Goal: Information Seeking & Learning: Learn about a topic

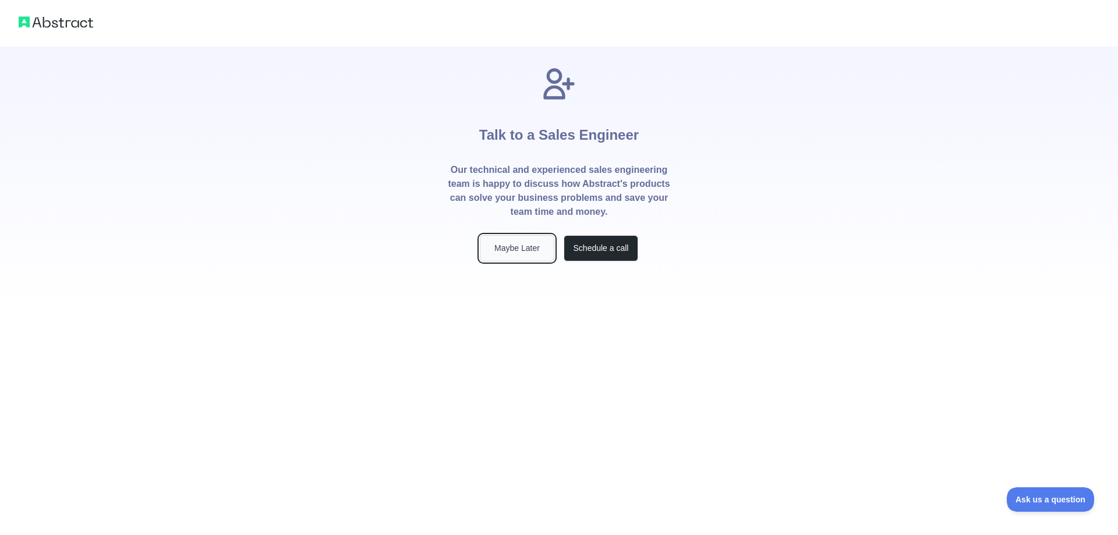
click at [524, 246] on button "Maybe Later" at bounding box center [517, 248] width 75 height 26
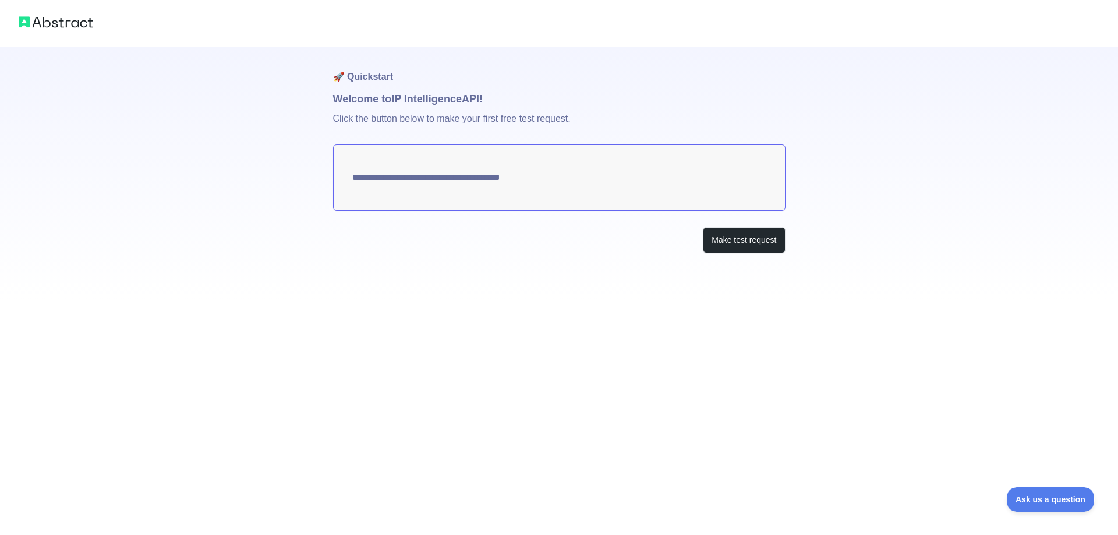
type textarea "**********"
click at [727, 238] on button "Make test request" at bounding box center [744, 240] width 82 height 26
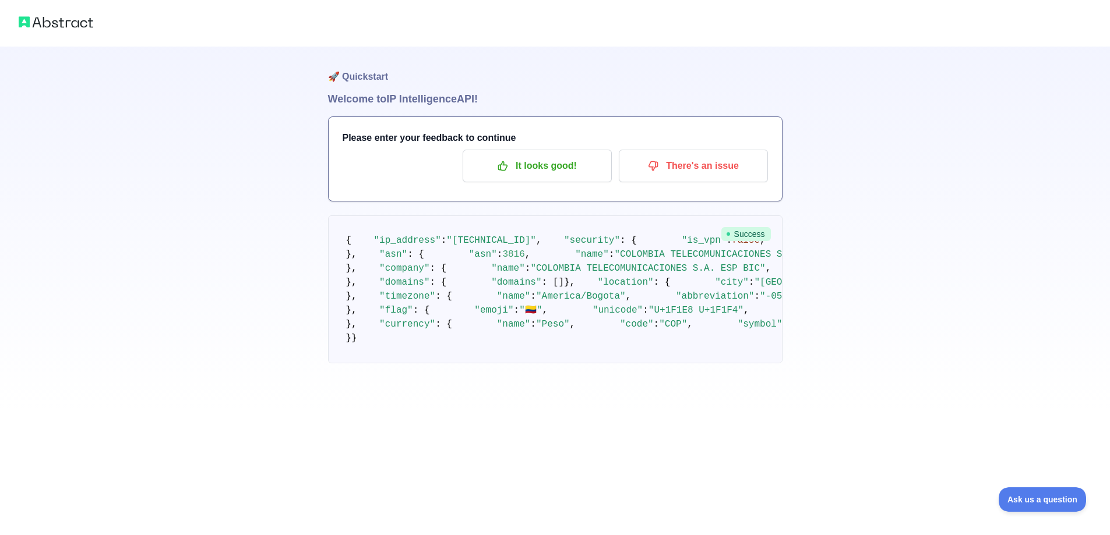
click at [359, 77] on h1 "🚀 Quickstart" at bounding box center [555, 69] width 454 height 44
click at [470, 153] on button "It looks good!" at bounding box center [536, 166] width 149 height 33
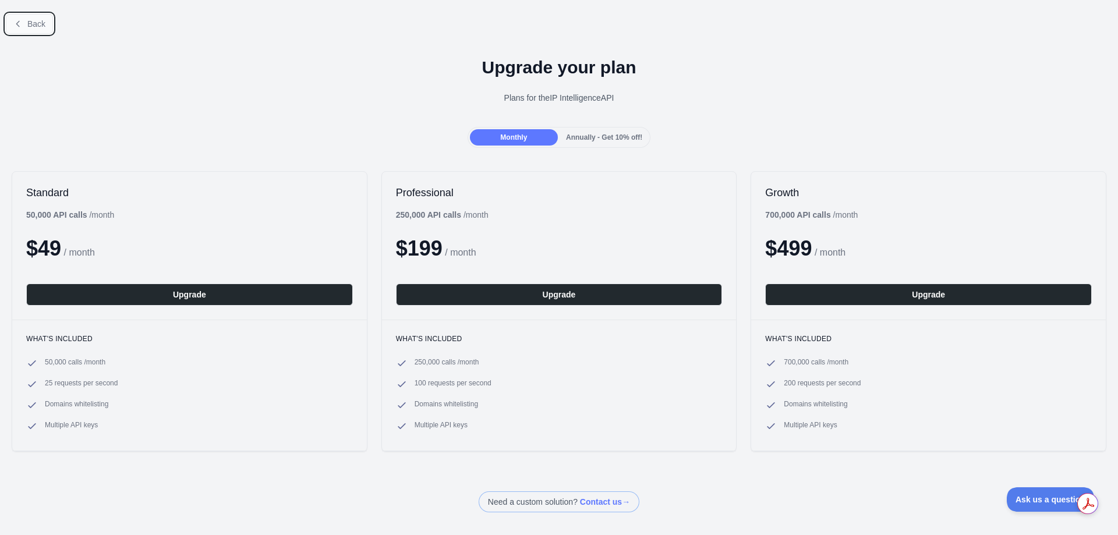
click at [12, 22] on button "Back" at bounding box center [29, 24] width 47 height 20
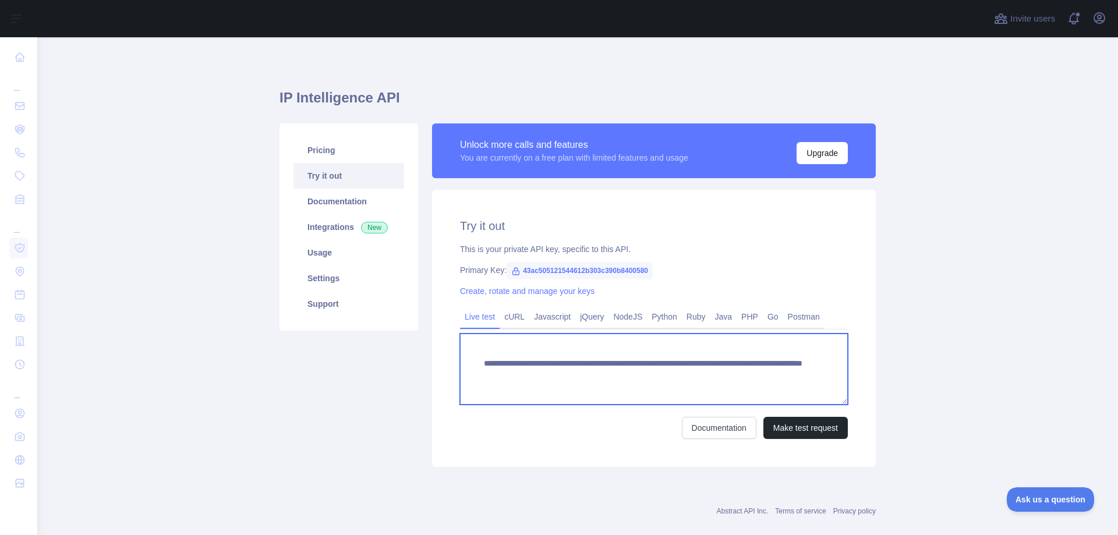
drag, startPoint x: 769, startPoint y: 379, endPoint x: 703, endPoint y: 379, distance: 66.4
click at [703, 379] on textarea "**********" at bounding box center [654, 369] width 388 height 71
paste textarea
type textarea "**********"
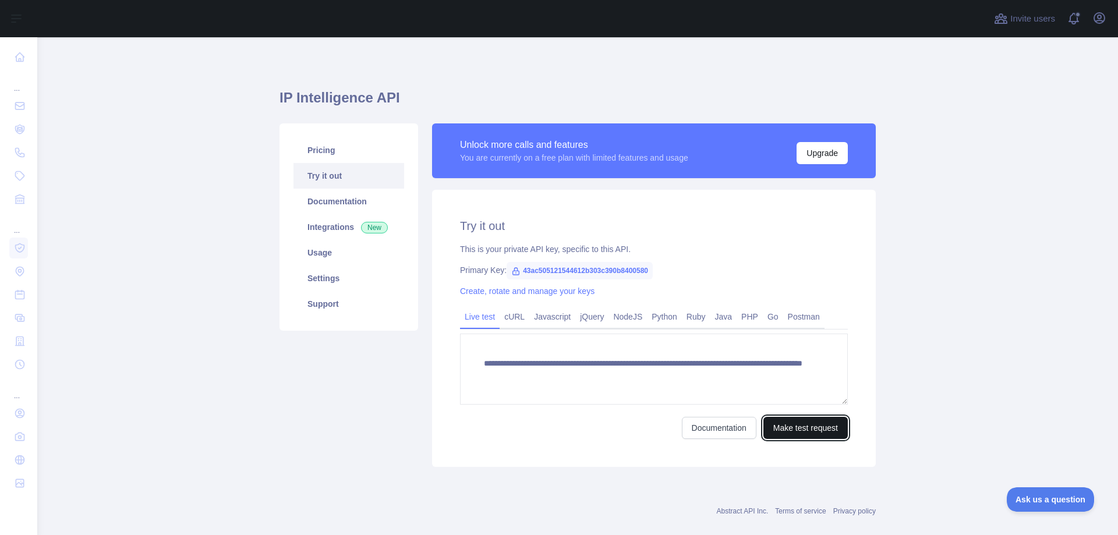
click at [807, 427] on button "Make test request" at bounding box center [806, 428] width 84 height 22
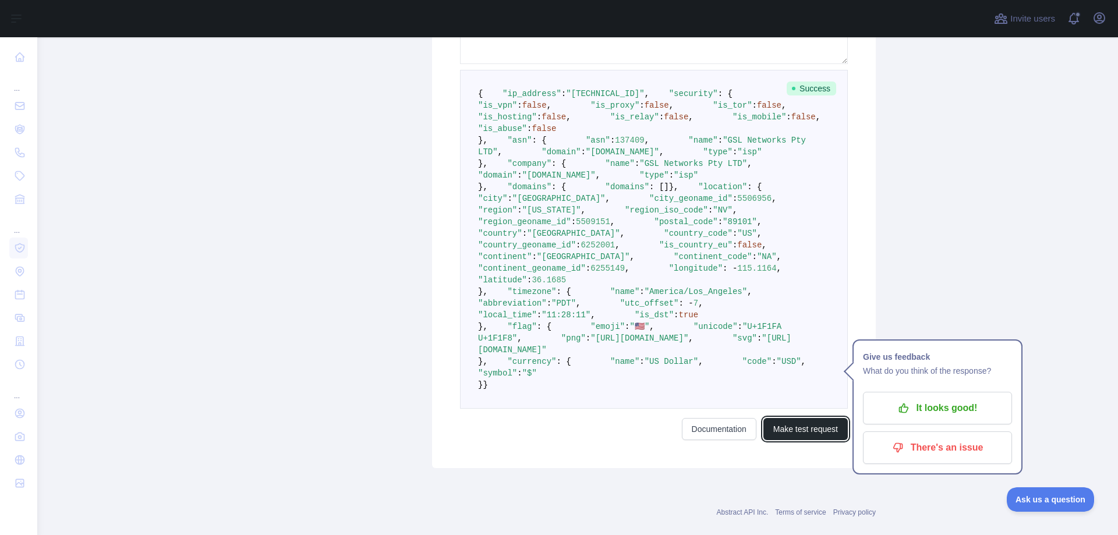
scroll to position [349, 0]
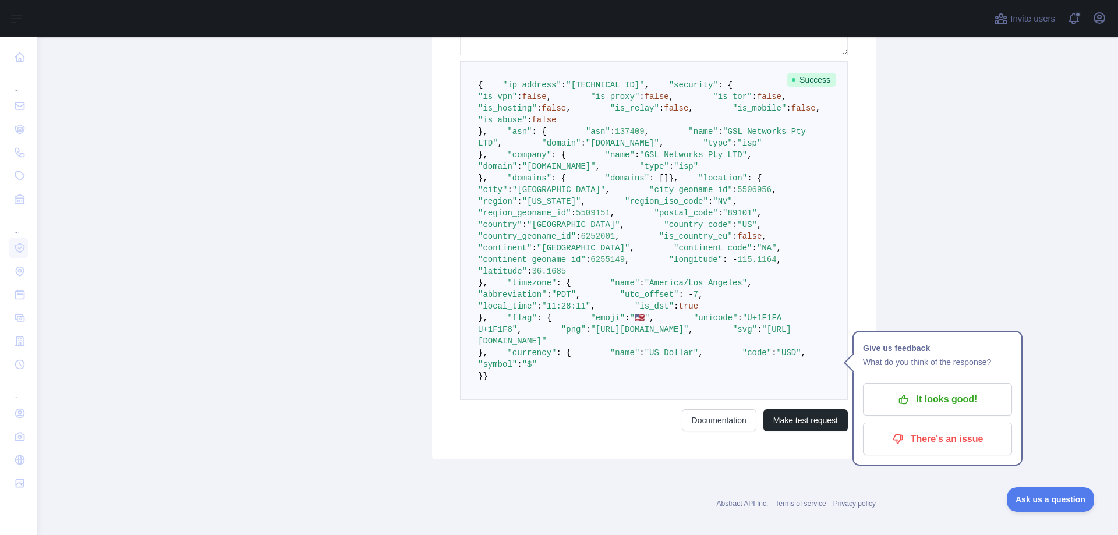
click at [753, 301] on pre "{ "ip_address" : "[TECHNICAL_ID]" , "security" : { "is_vpn" : false , "is_proxy…" at bounding box center [654, 230] width 388 height 339
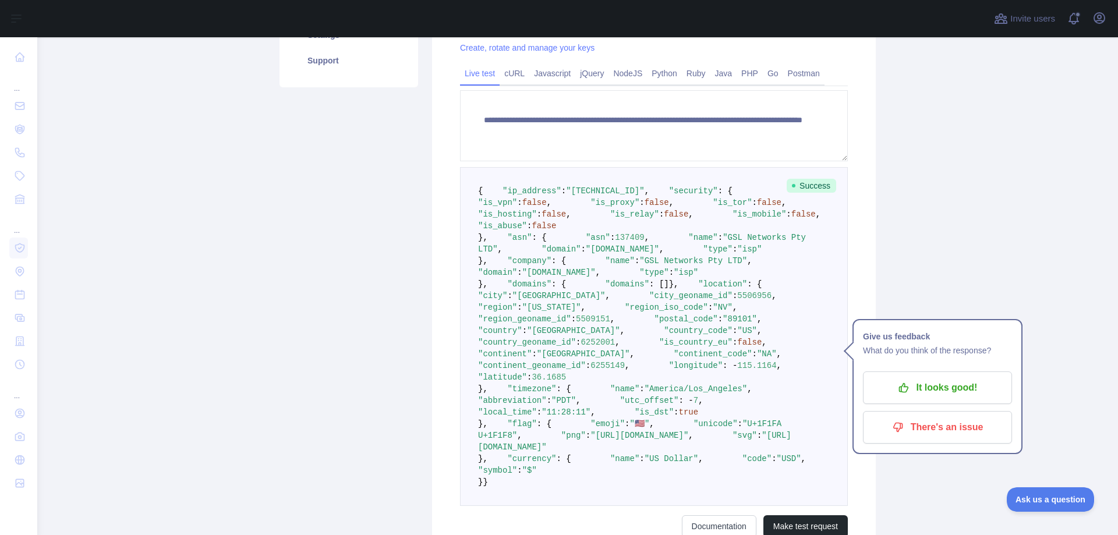
scroll to position [0, 0]
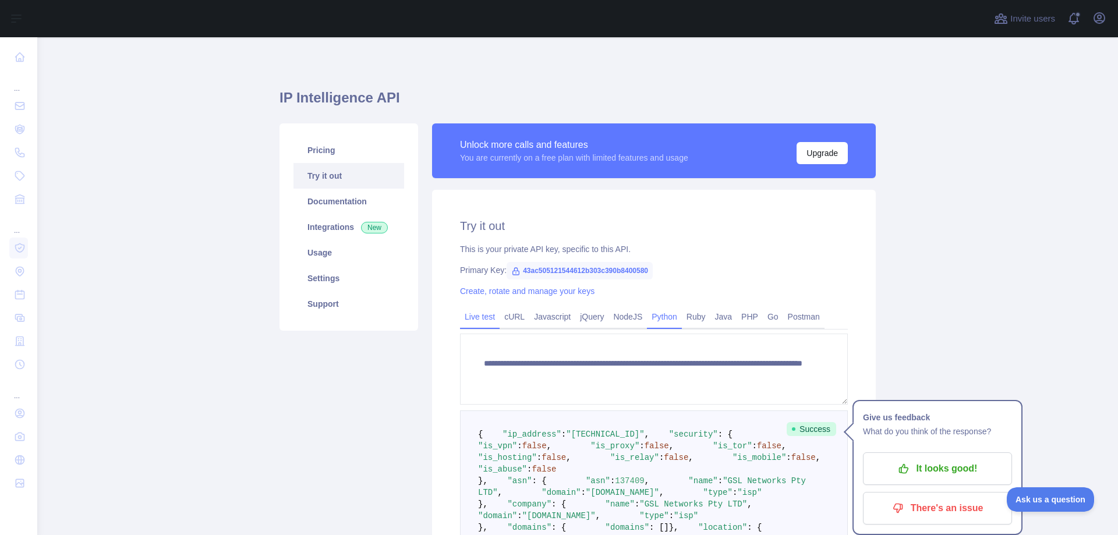
click at [657, 314] on link "Python" at bounding box center [664, 317] width 35 height 19
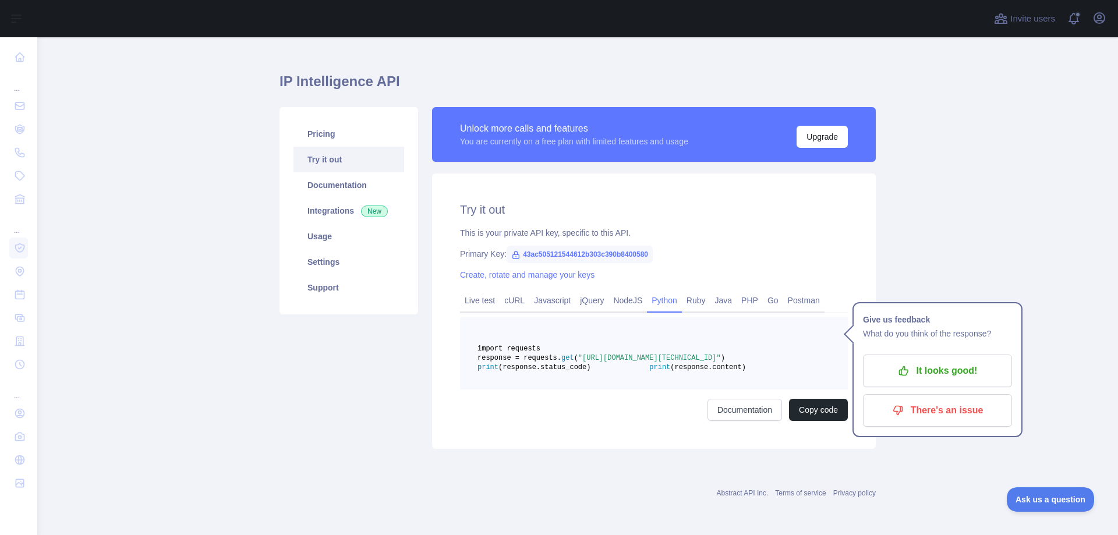
scroll to position [44, 0]
drag, startPoint x: 672, startPoint y: 351, endPoint x: 722, endPoint y: 349, distance: 50.1
click at [721, 354] on span ""[URL][DOMAIN_NAME][TECHNICAL_ID]"" at bounding box center [649, 358] width 143 height 8
click at [482, 291] on link "Live test" at bounding box center [480, 300] width 40 height 19
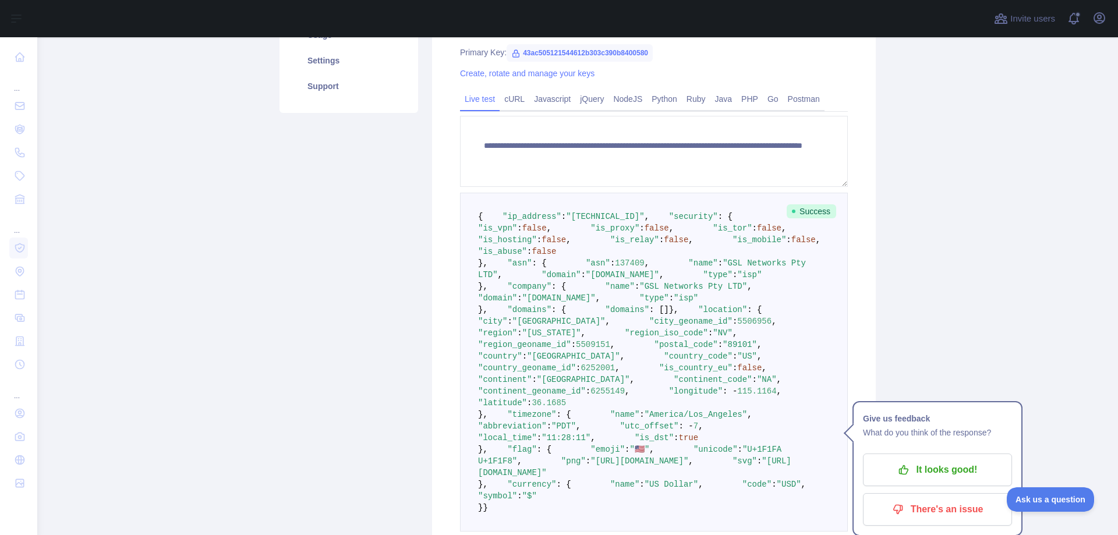
scroll to position [219, 0]
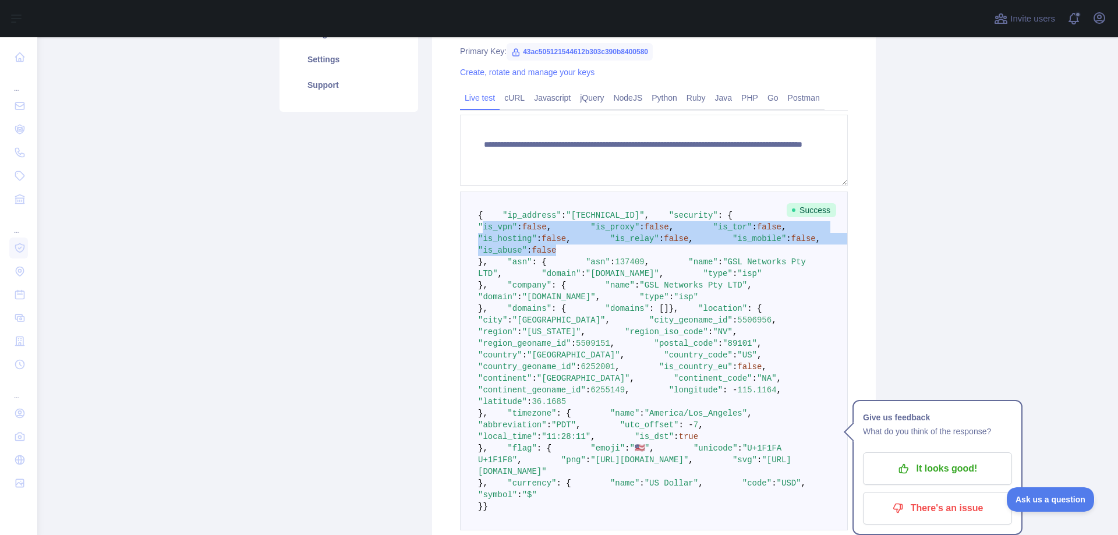
drag, startPoint x: 591, startPoint y: 320, endPoint x: 642, endPoint y: 232, distance: 102.3
click at [514, 246] on pre "{ "ip_address" : "[TECHNICAL_ID]" , "security" : { "is_vpn" : false , "is_proxy…" at bounding box center [654, 361] width 388 height 339
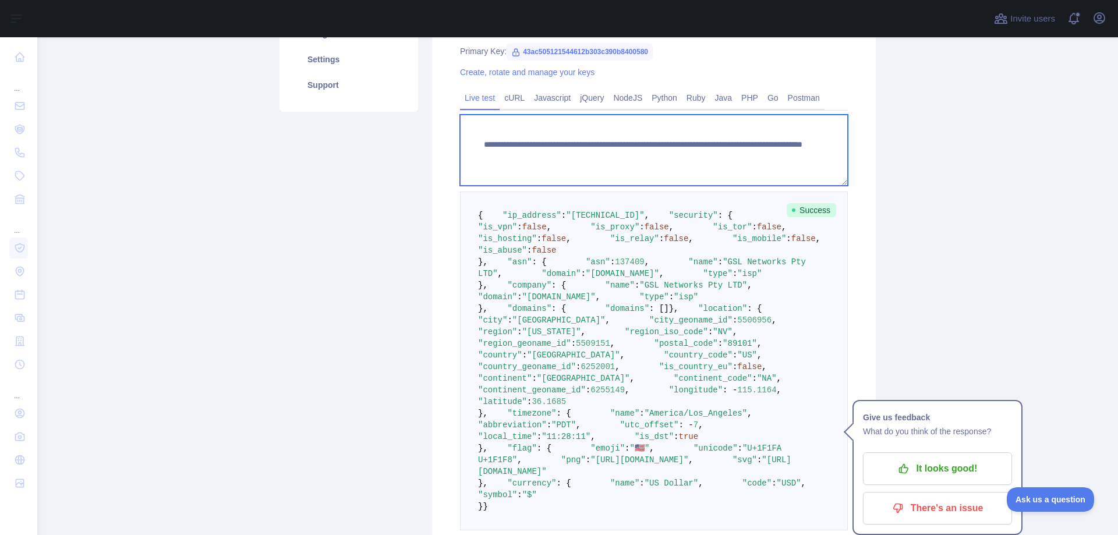
drag, startPoint x: 704, startPoint y: 156, endPoint x: 753, endPoint y: 161, distance: 49.7
click at [753, 161] on textarea "**********" at bounding box center [654, 150] width 388 height 71
paste textarea
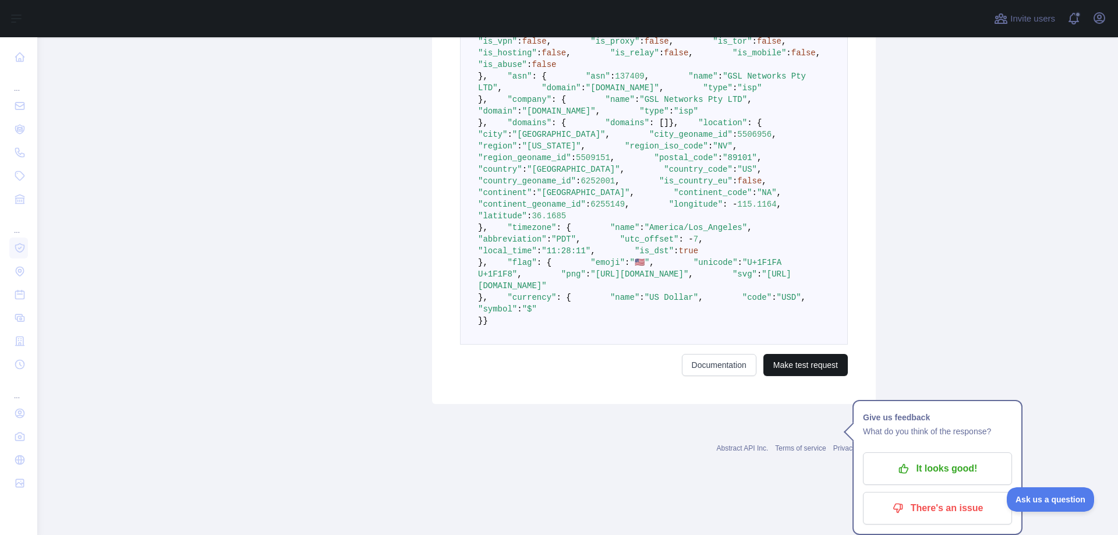
type textarea "**********"
drag, startPoint x: 797, startPoint y: 410, endPoint x: 805, endPoint y: 408, distance: 8.5
click at [797, 376] on button "Make test request" at bounding box center [806, 365] width 84 height 22
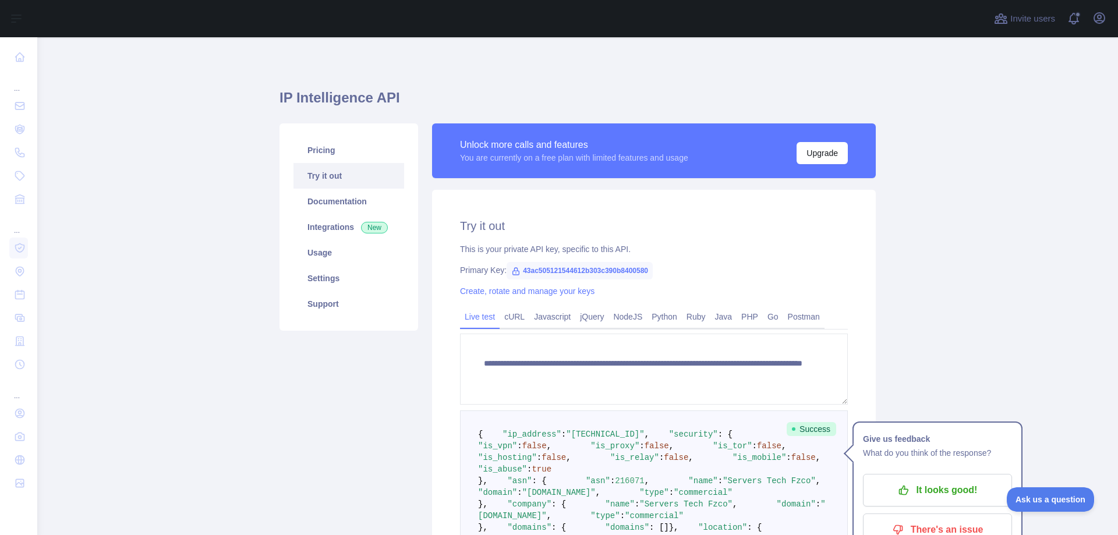
scroll to position [233, 0]
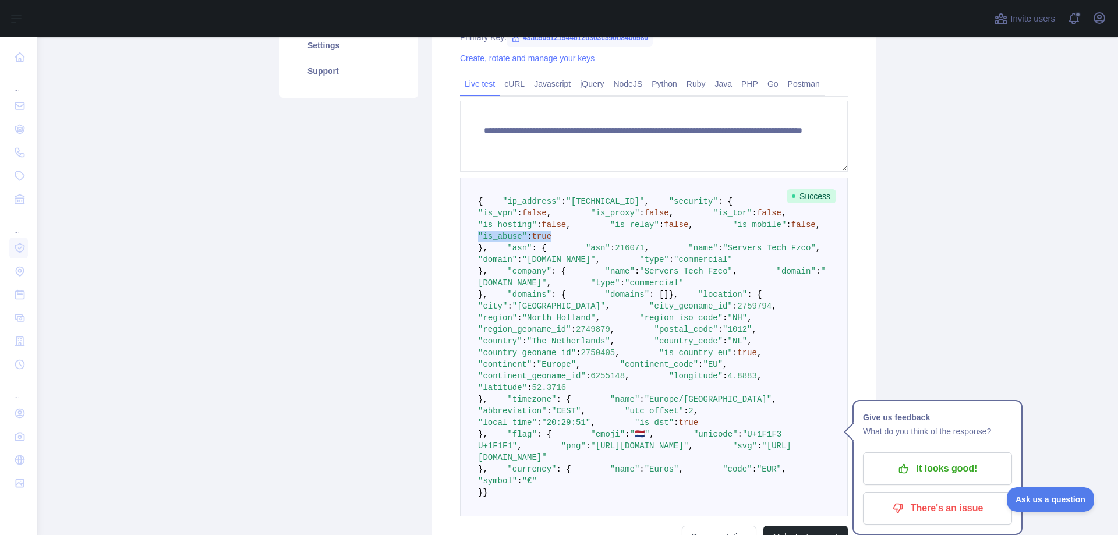
drag, startPoint x: 585, startPoint y: 306, endPoint x: 739, endPoint y: 308, distance: 153.8
click at [517, 302] on pre "{ "ip_address" : "[TECHNICAL_ID]" , "security" : { "is_vpn" : false , "is_proxy…" at bounding box center [654, 347] width 388 height 339
click at [843, 285] on pre "{ "ip_address" : "[TECHNICAL_ID]" , "security" : { "is_vpn" : false , "is_proxy…" at bounding box center [654, 347] width 388 height 339
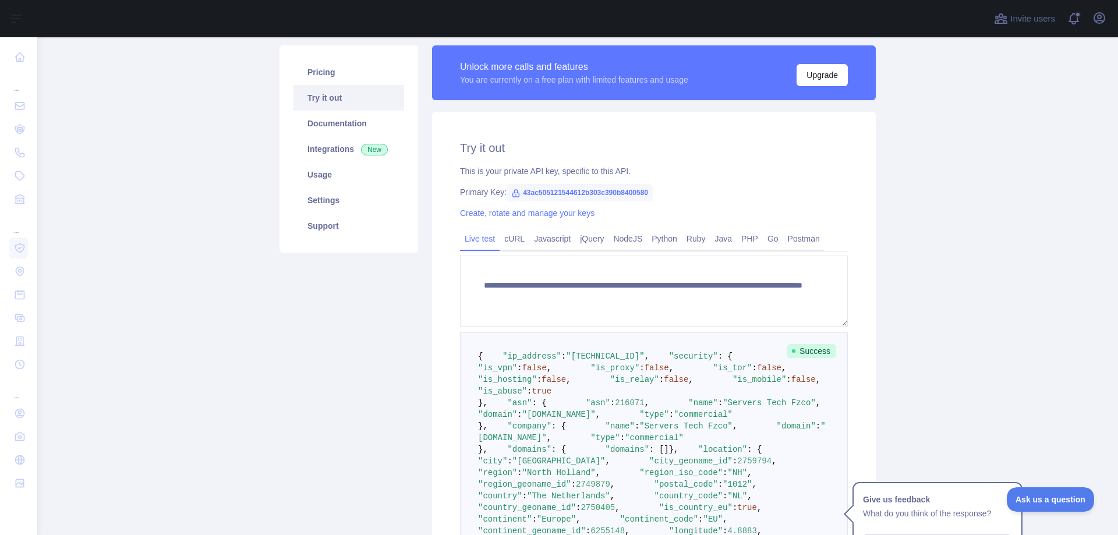
scroll to position [0, 0]
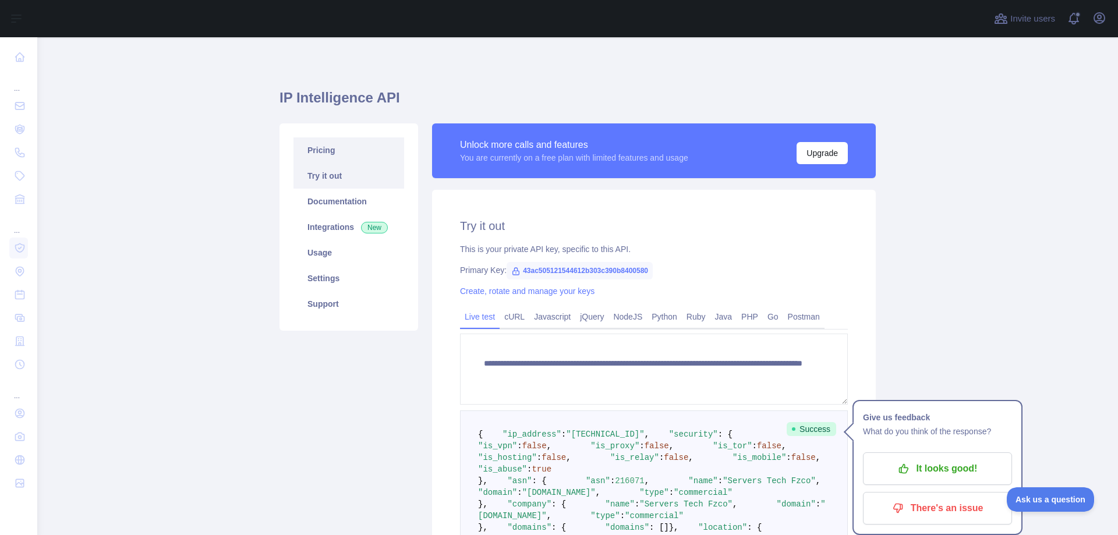
click at [322, 153] on link "Pricing" at bounding box center [349, 150] width 111 height 26
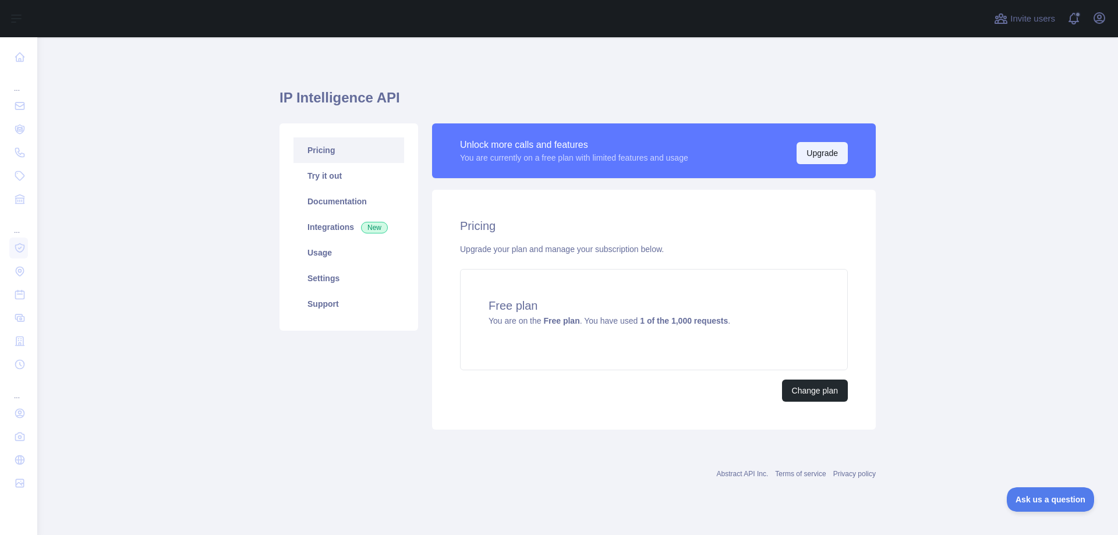
click at [828, 160] on button "Upgrade" at bounding box center [822, 153] width 51 height 22
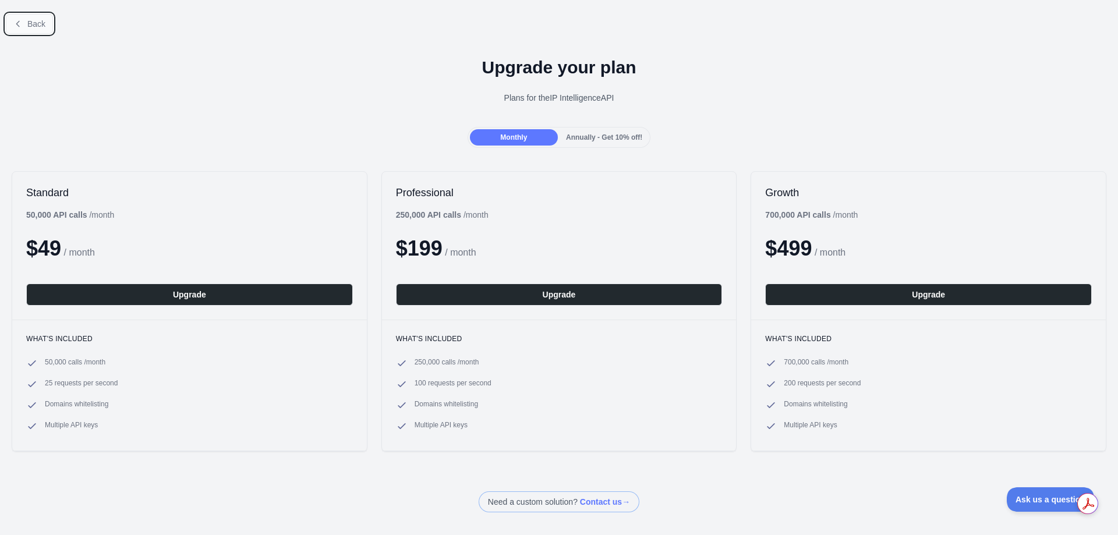
click at [21, 23] on icon at bounding box center [17, 23] width 9 height 9
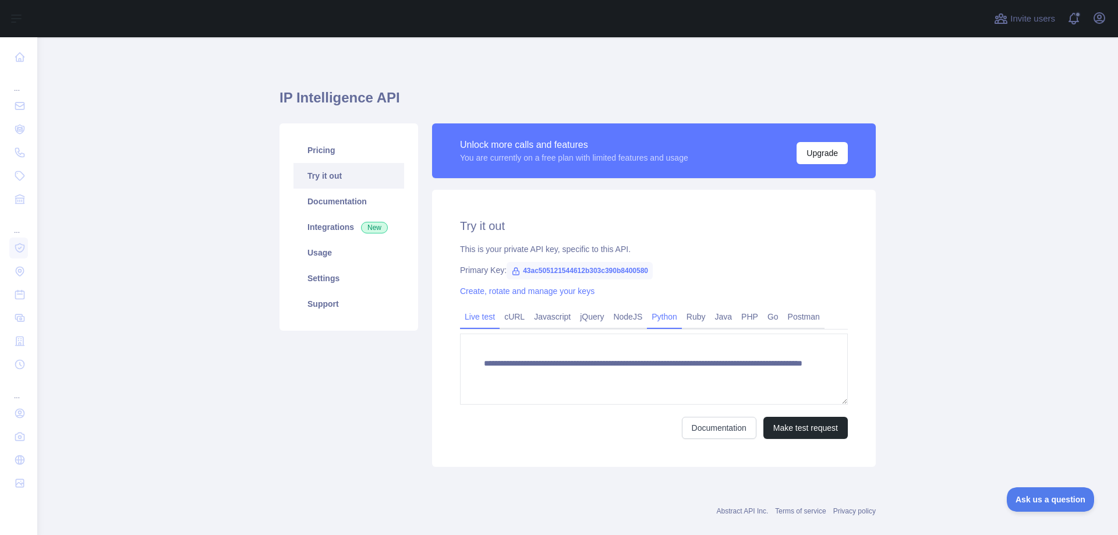
click at [656, 322] on link "Python" at bounding box center [664, 317] width 35 height 19
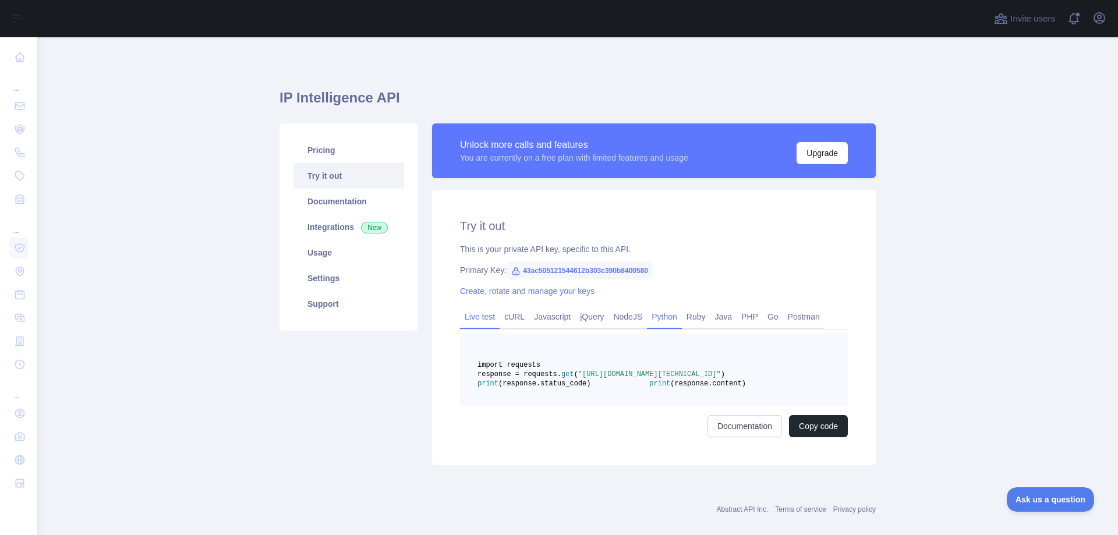
click at [472, 312] on link "Live test" at bounding box center [480, 317] width 40 height 19
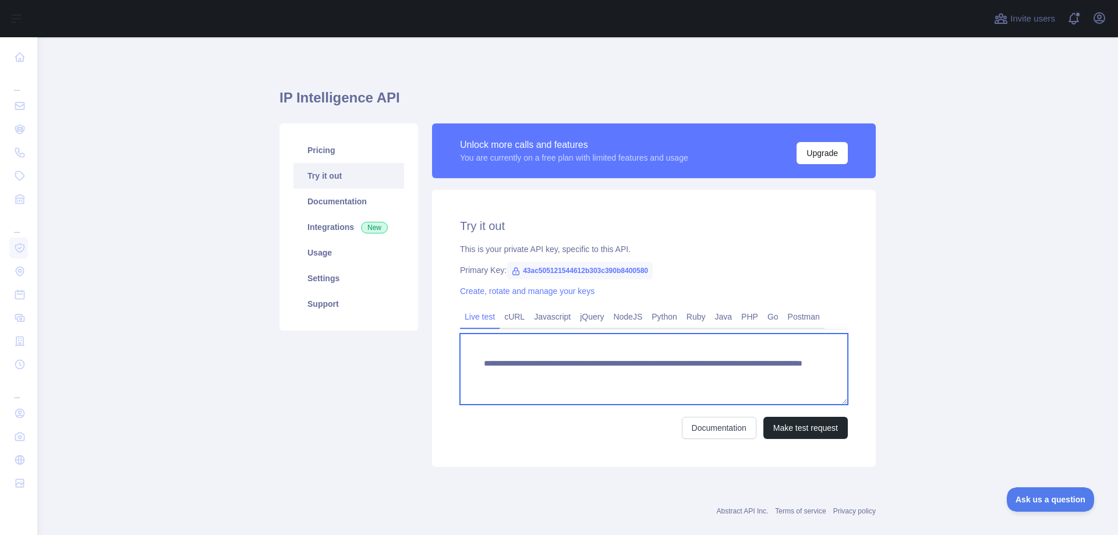
drag, startPoint x: 701, startPoint y: 375, endPoint x: 752, endPoint y: 375, distance: 51.3
click at [752, 375] on textarea "**********" at bounding box center [654, 369] width 388 height 71
paste textarea
type textarea "**********"
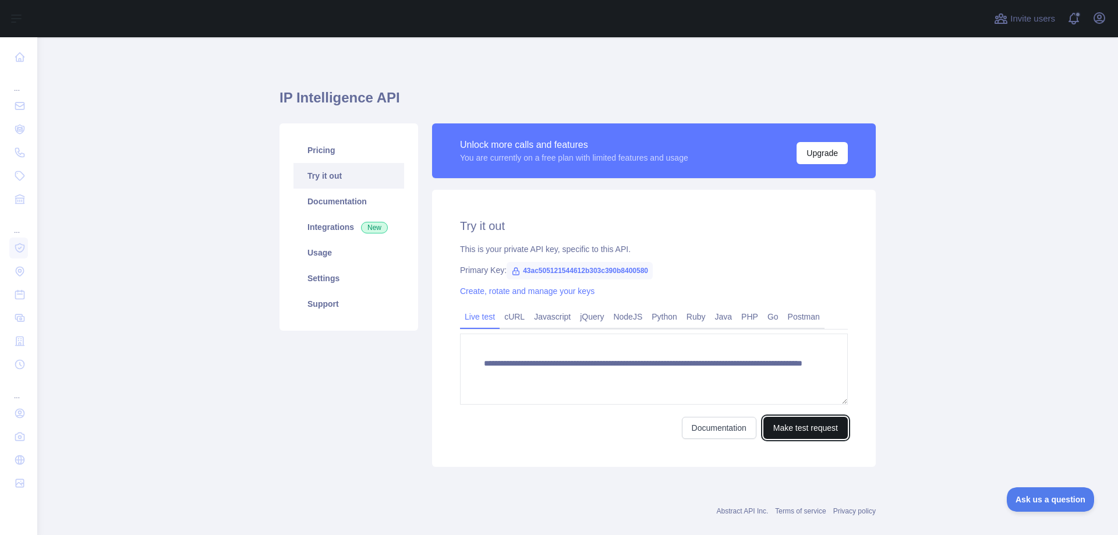
click at [802, 432] on button "Make test request" at bounding box center [806, 428] width 84 height 22
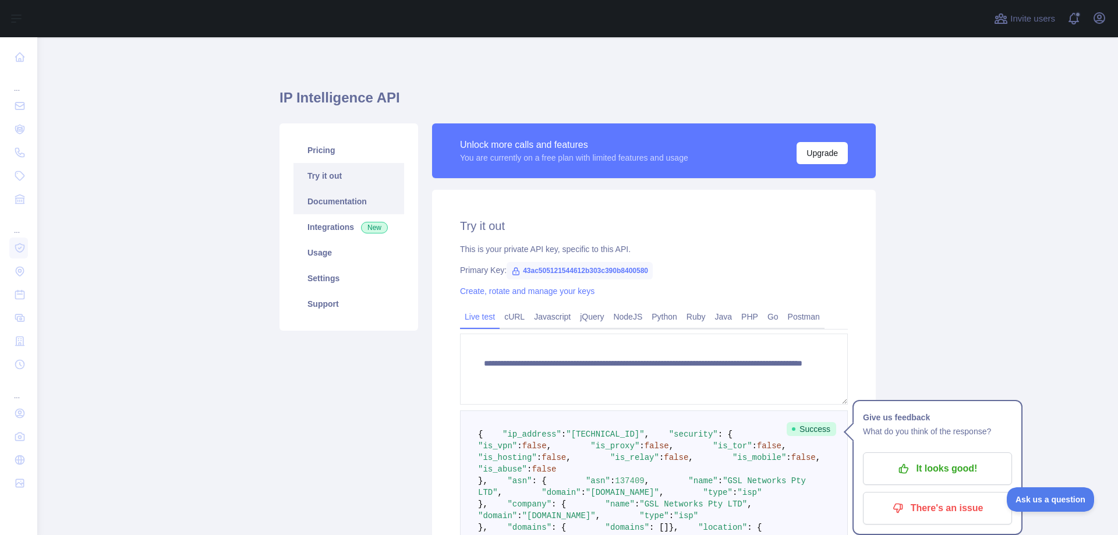
click at [335, 203] on link "Documentation" at bounding box center [349, 202] width 111 height 26
click at [662, 319] on link "Python" at bounding box center [664, 317] width 35 height 19
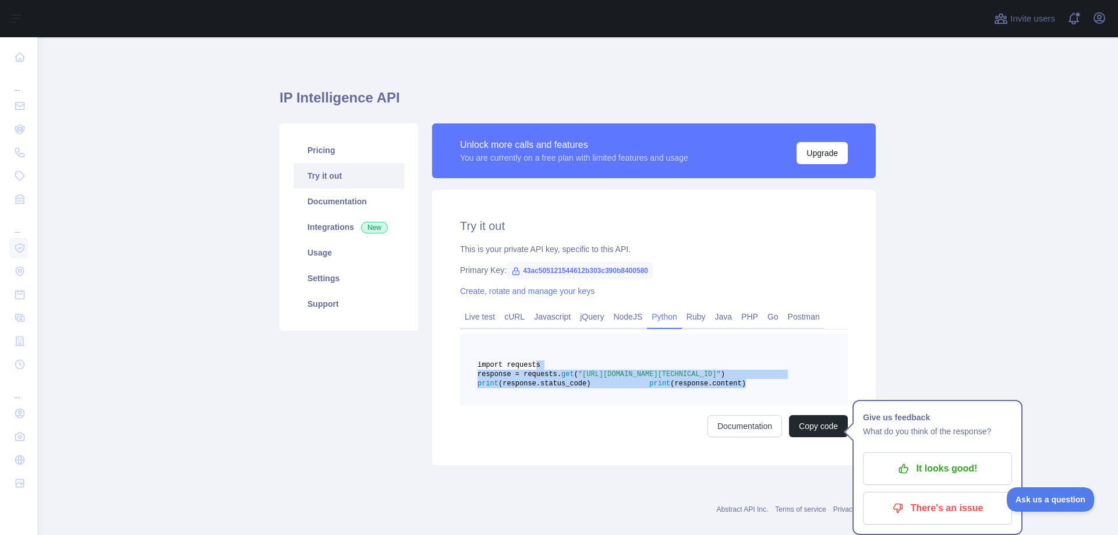
drag, startPoint x: 624, startPoint y: 410, endPoint x: 529, endPoint y: 362, distance: 106.3
click at [529, 362] on pre "import requests response = requests. get ( "[URL][DOMAIN_NAME][TECHNICAL_ID]" )…" at bounding box center [654, 370] width 388 height 72
copy code "import requests response = requests. get ( "[URL][DOMAIN_NAME][TECHNICAL_ID]" )…"
